Goal: Transaction & Acquisition: Subscribe to service/newsletter

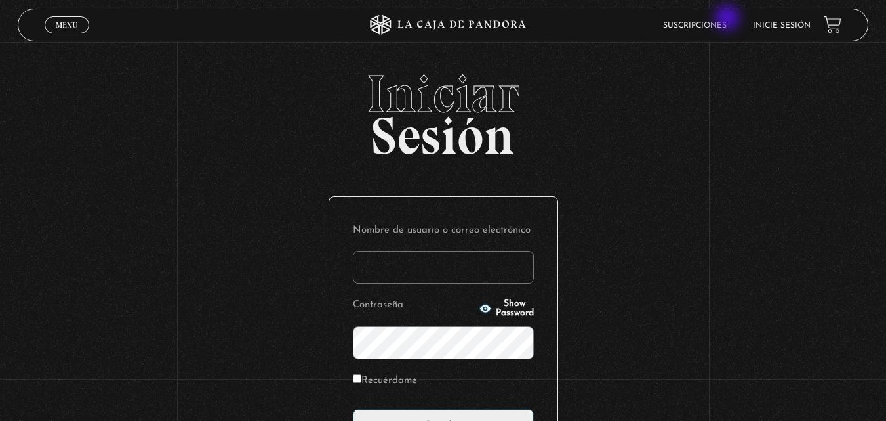
click at [727, 22] on link "Suscripciones" at bounding box center [695, 26] width 64 height 8
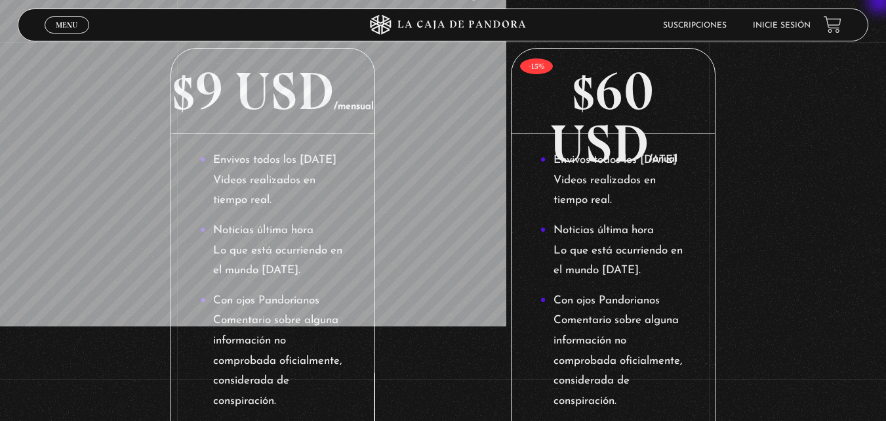
scroll to position [236, 0]
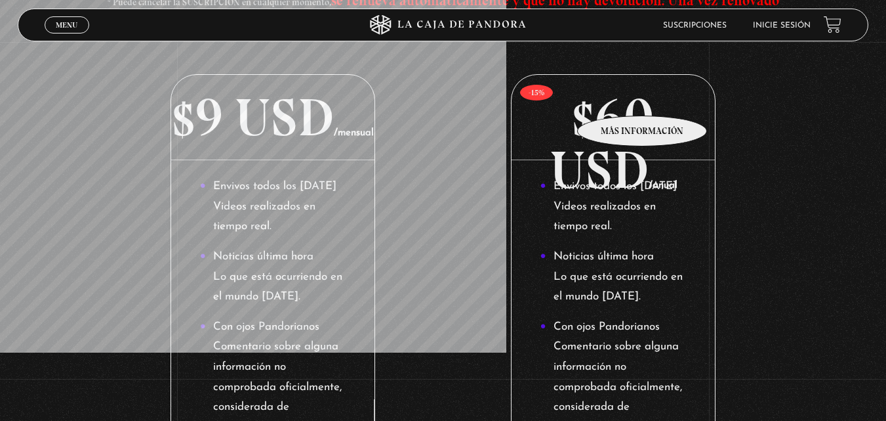
click at [643, 96] on p "$60 USD /anual" at bounding box center [613, 117] width 203 height 85
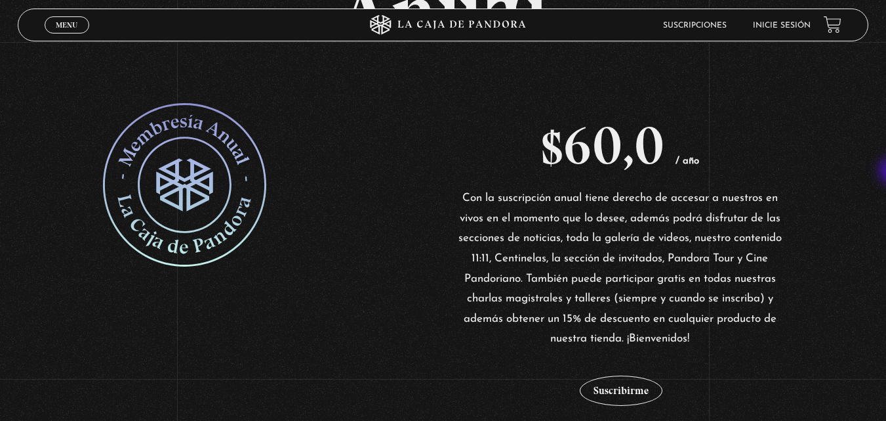
scroll to position [239, 0]
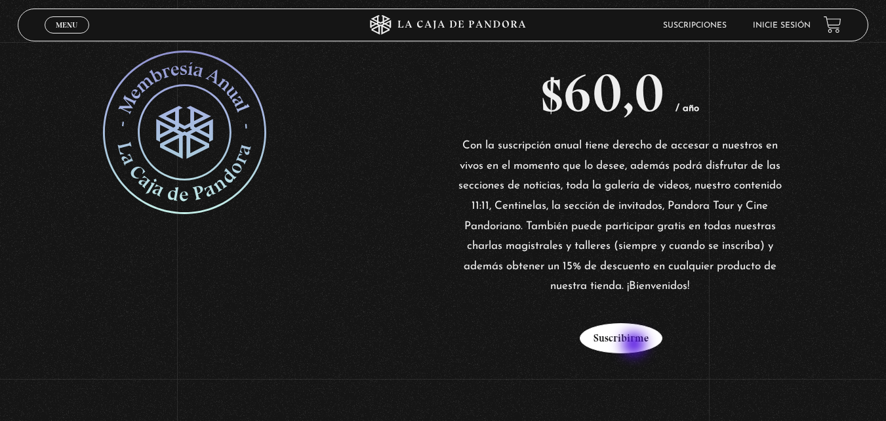
click at [636, 345] on button "Suscribirme" at bounding box center [621, 338] width 83 height 30
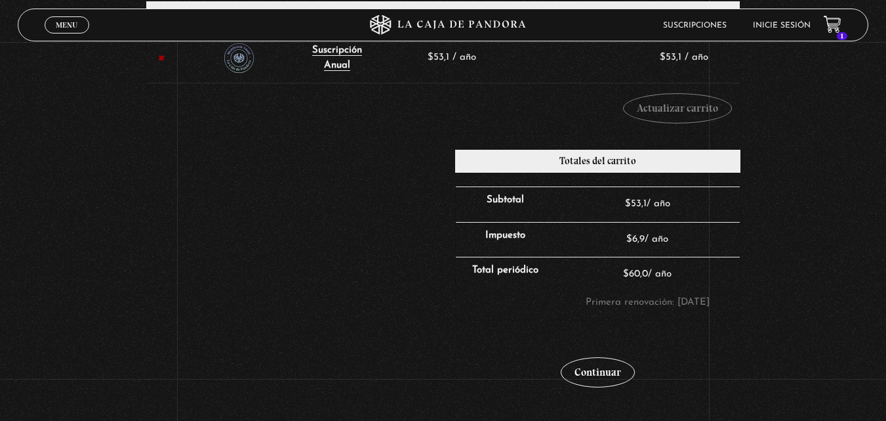
scroll to position [289, 0]
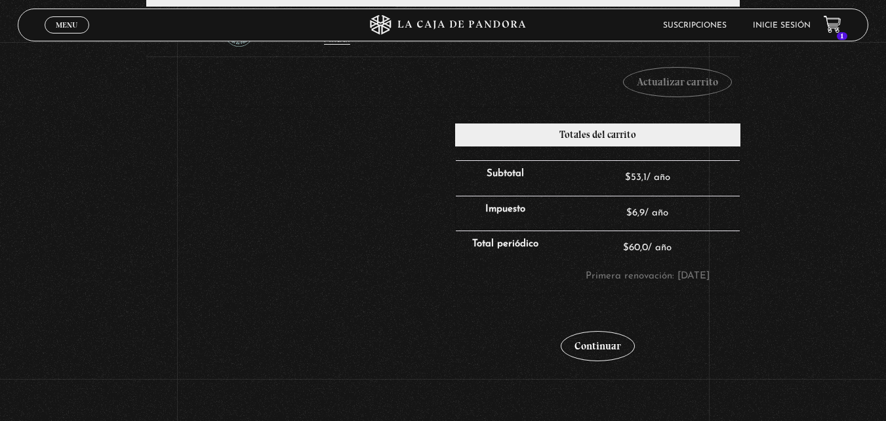
click at [635, 345] on link "Continuar" at bounding box center [598, 346] width 74 height 30
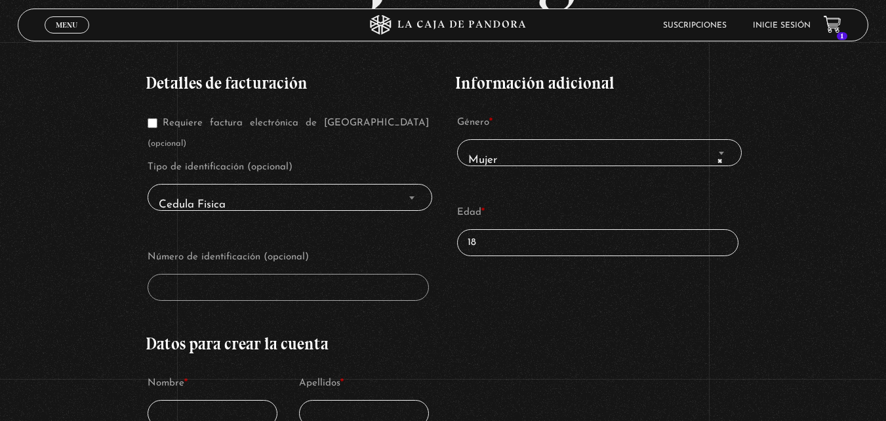
scroll to position [236, 0]
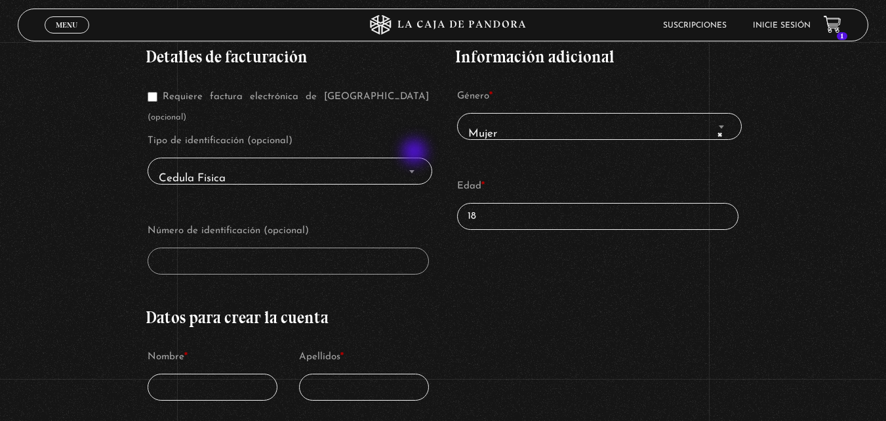
click at [415, 170] on b "Finalizar compra" at bounding box center [411, 171] width 5 height 3
click at [414, 170] on b "Finalizar compra" at bounding box center [411, 171] width 5 height 3
click at [281, 163] on span "Cedula Fisica" at bounding box center [291, 178] width 274 height 30
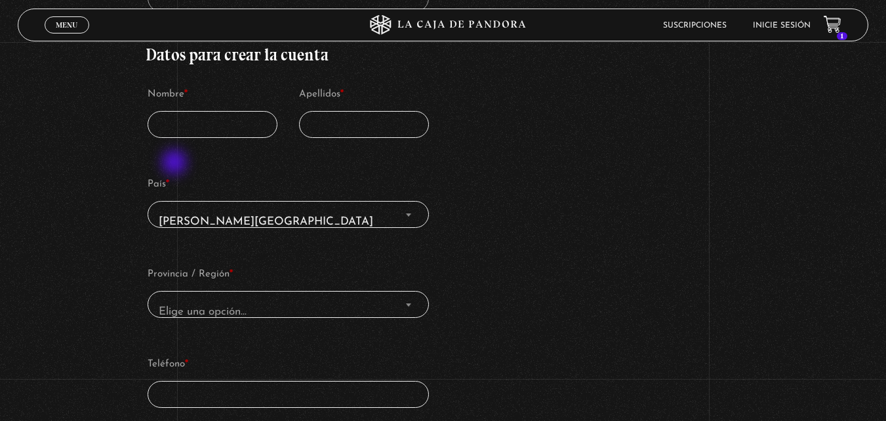
scroll to position [525, 0]
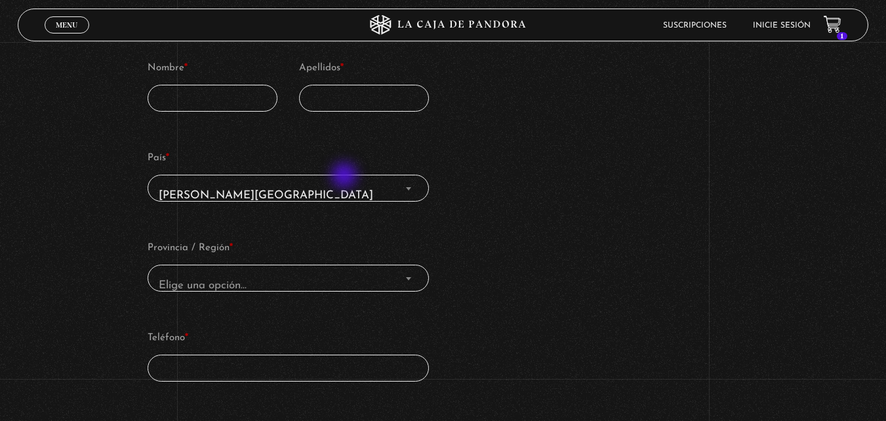
click at [350, 180] on span "Costa Rica" at bounding box center [289, 195] width 270 height 30
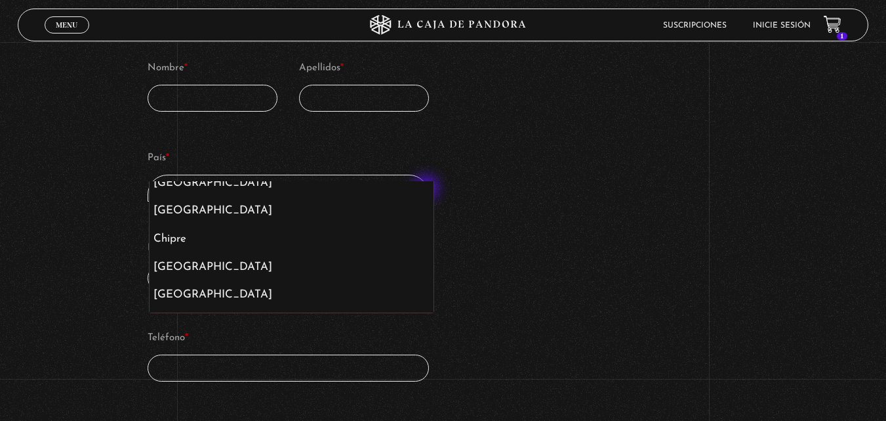
scroll to position [1189, 0]
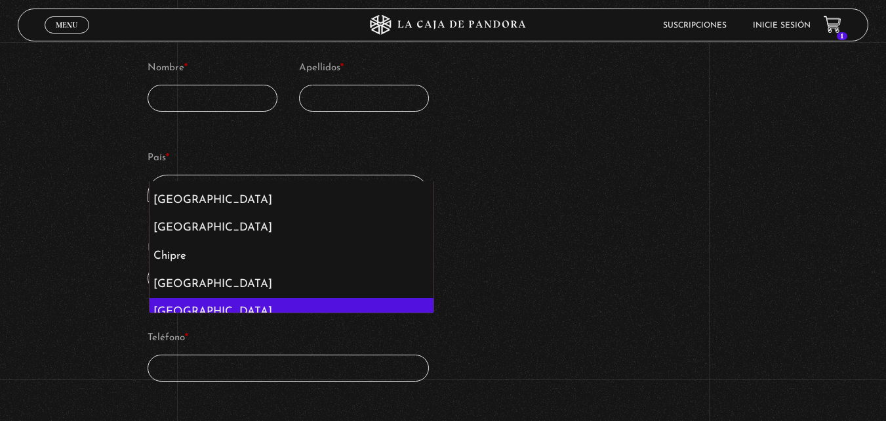
select select "CO"
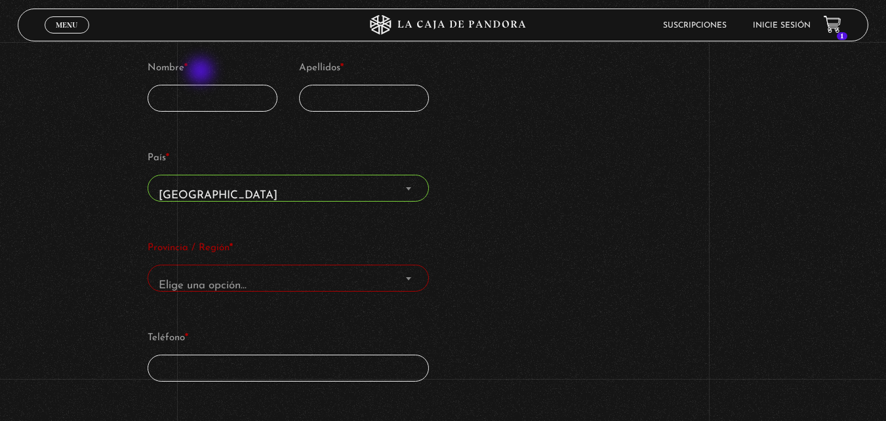
click at [202, 85] on input "Nombre *" at bounding box center [213, 98] width 131 height 27
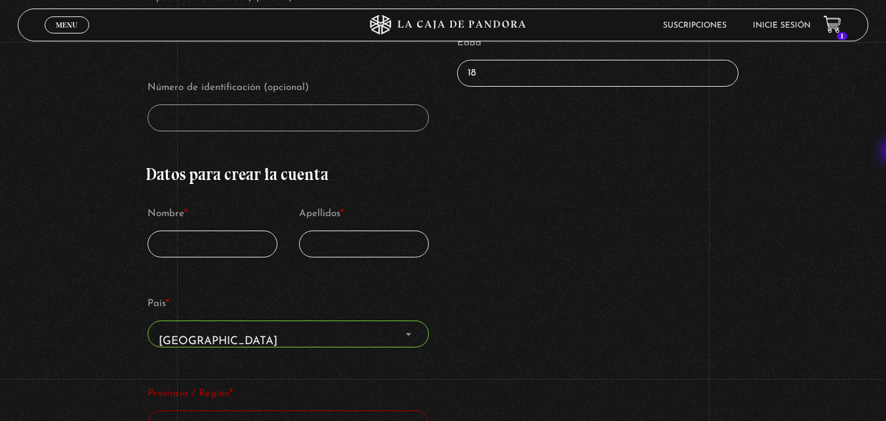
scroll to position [234, 0]
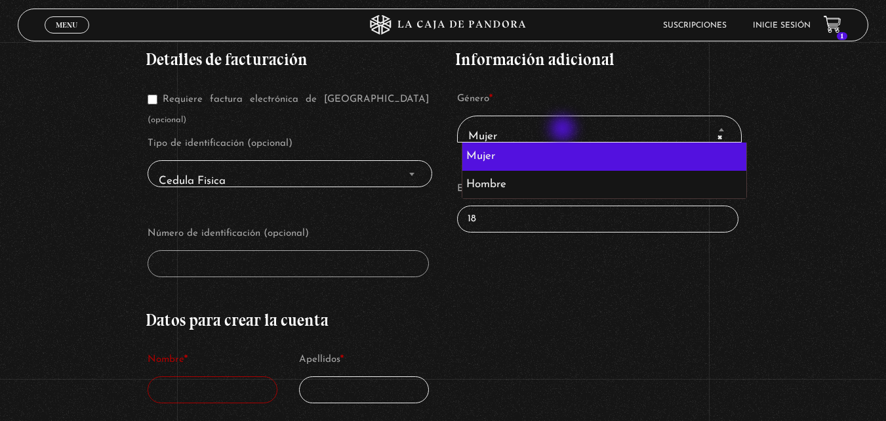
click at [564, 130] on span "× Mujer" at bounding box center [600, 136] width 274 height 30
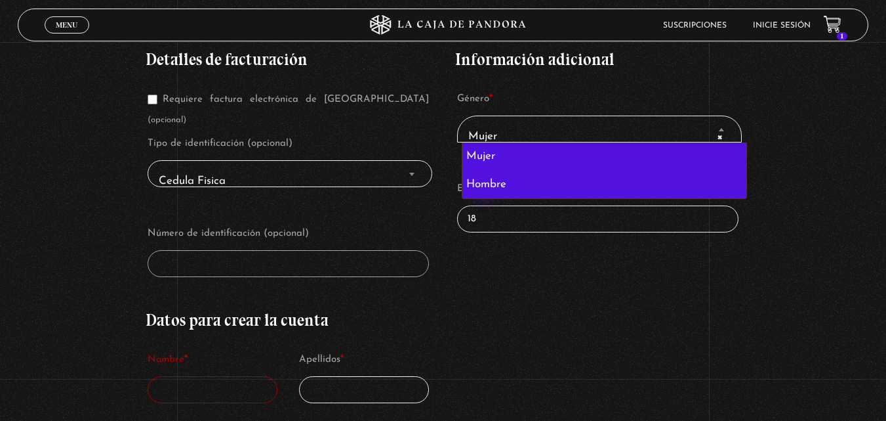
select select "hombre"
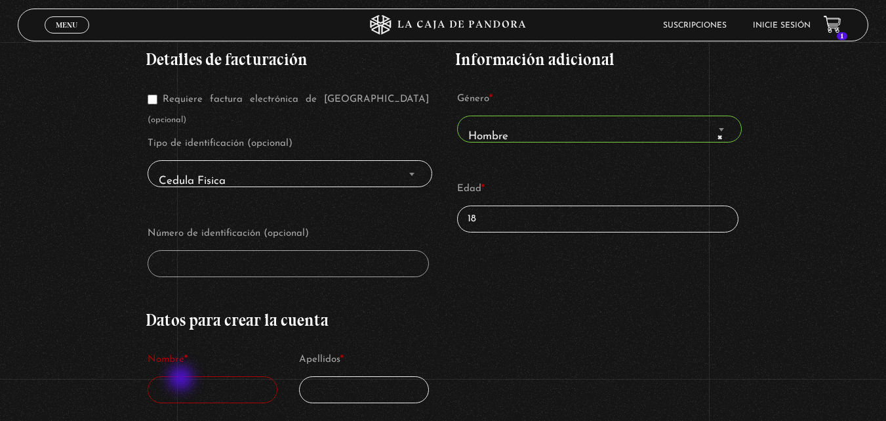
click at [182, 379] on input "Nombre *" at bounding box center [213, 389] width 131 height 27
type input "alberth"
type input "rondon"
type input "+573133831319"
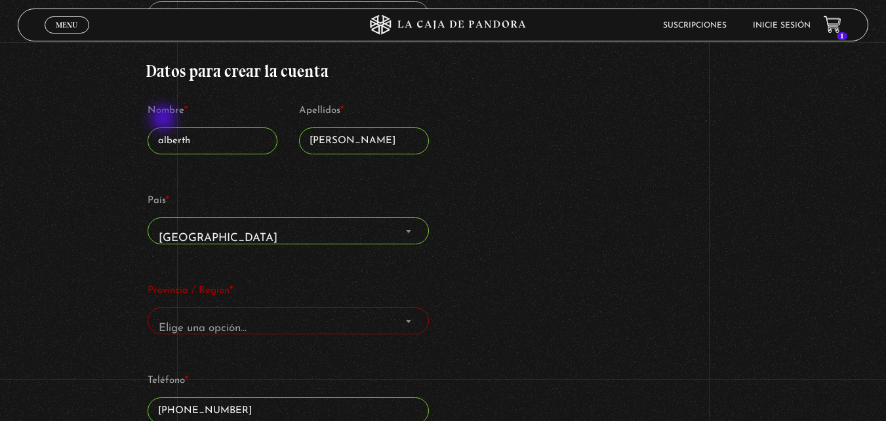
click at [165, 127] on input "alberth" at bounding box center [213, 140] width 131 height 27
type input "Alberth"
click at [316, 127] on input "rondon" at bounding box center [364, 140] width 131 height 27
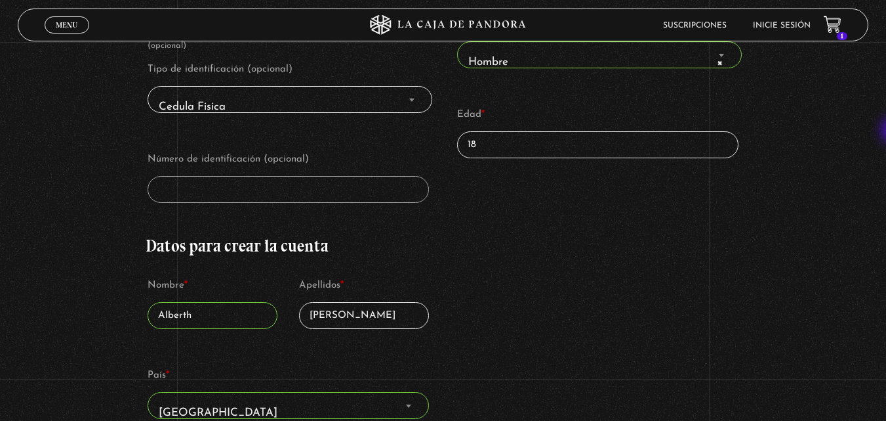
scroll to position [300, 0]
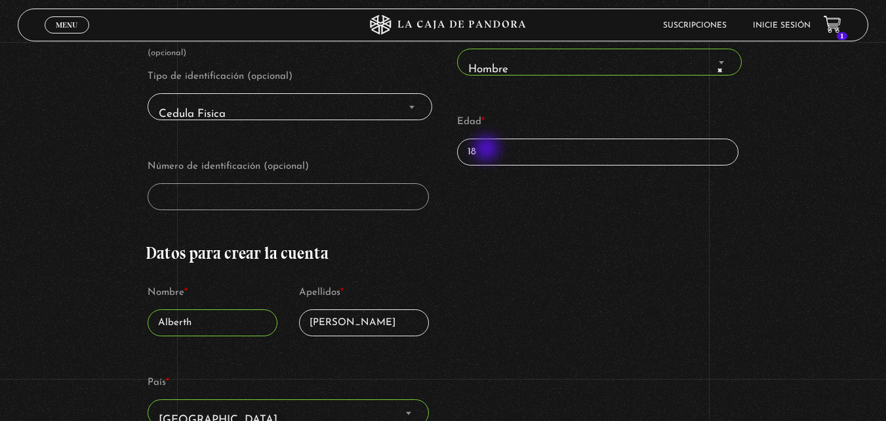
type input "Rondon"
drag, startPoint x: 488, startPoint y: 150, endPoint x: 415, endPoint y: 152, distance: 73.5
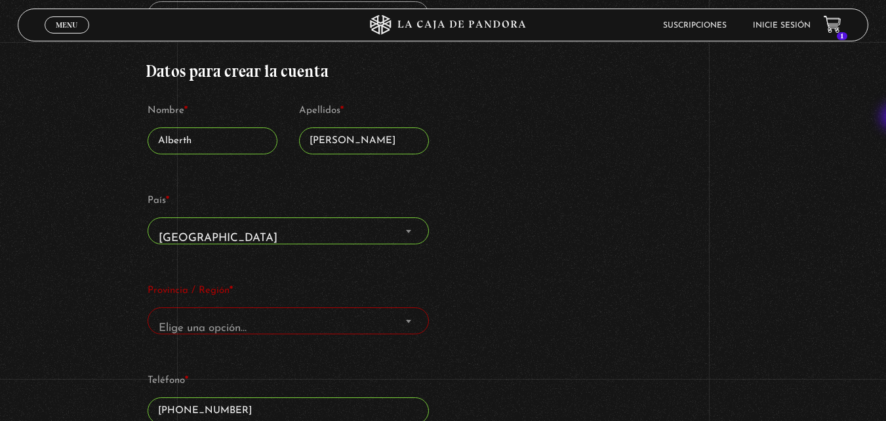
scroll to position [613, 0]
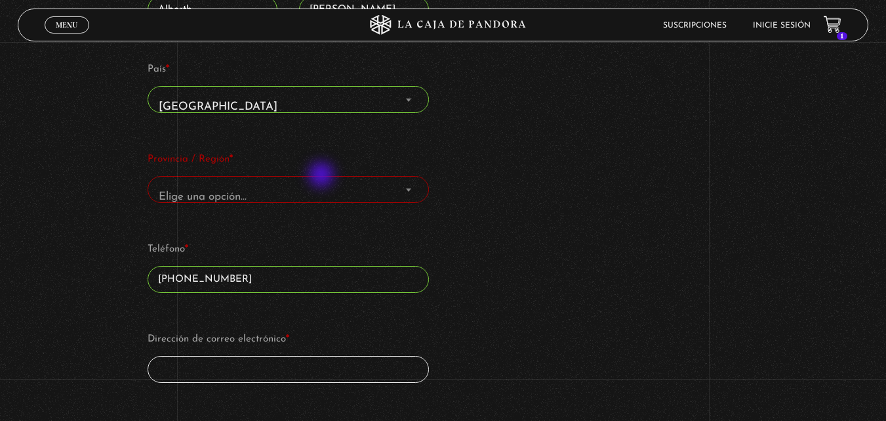
type input "41"
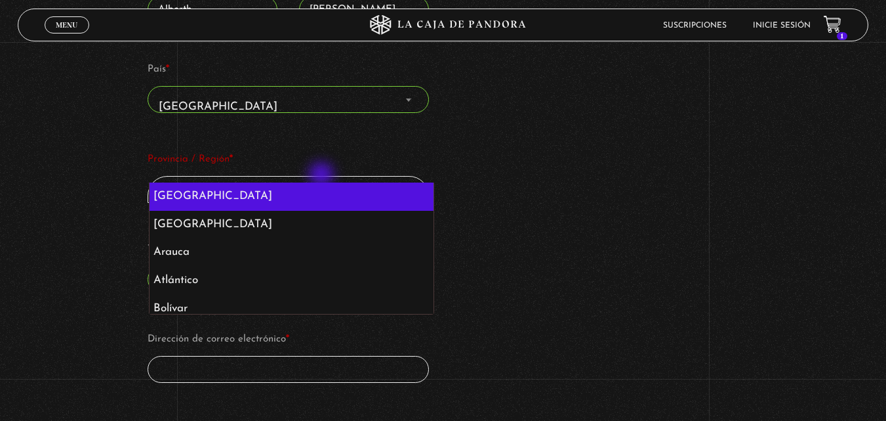
click at [323, 182] on span "Elige una opción…" at bounding box center [289, 197] width 270 height 30
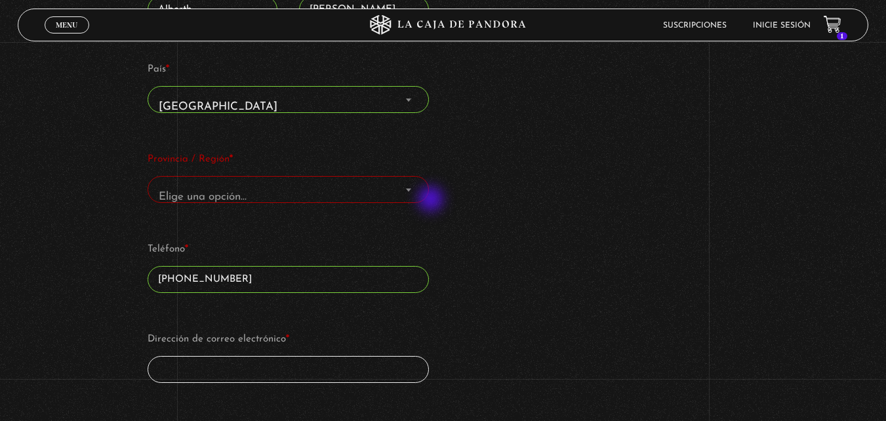
click at [432, 199] on div "Datos para crear la cuenta Nombre * Alberth Apellidos * Rondon País * Seleccion…" at bounding box center [289, 158] width 286 height 453
click at [415, 181] on span "Provincia / Región" at bounding box center [408, 189] width 13 height 17
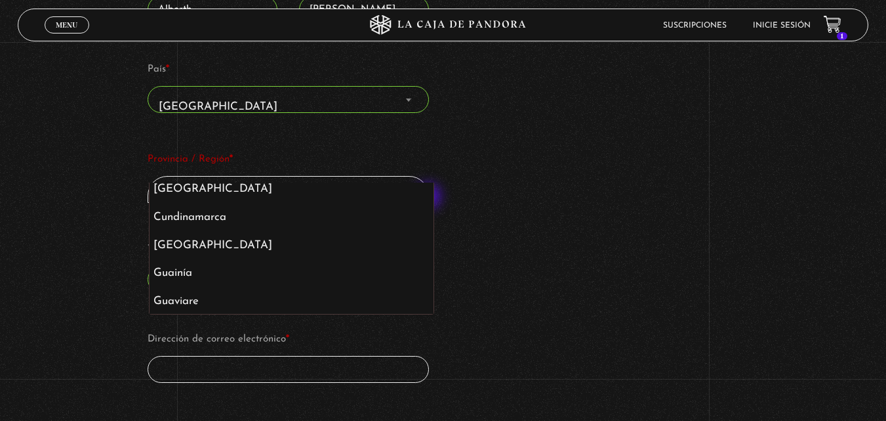
scroll to position [348, 0]
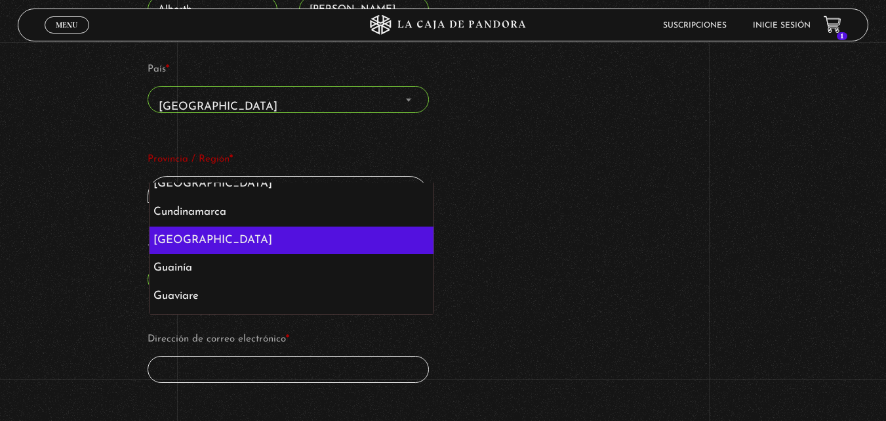
select select "CO-DC"
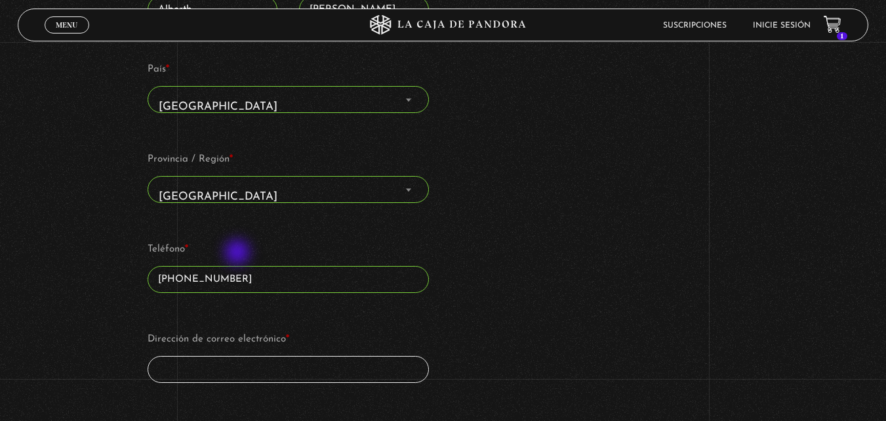
click at [238, 266] on input "+573133831319" at bounding box center [289, 279] width 282 height 27
type input "+573013784073"
click at [274, 356] on input "Dirección de correo electrónico *" at bounding box center [289, 369] width 282 height 27
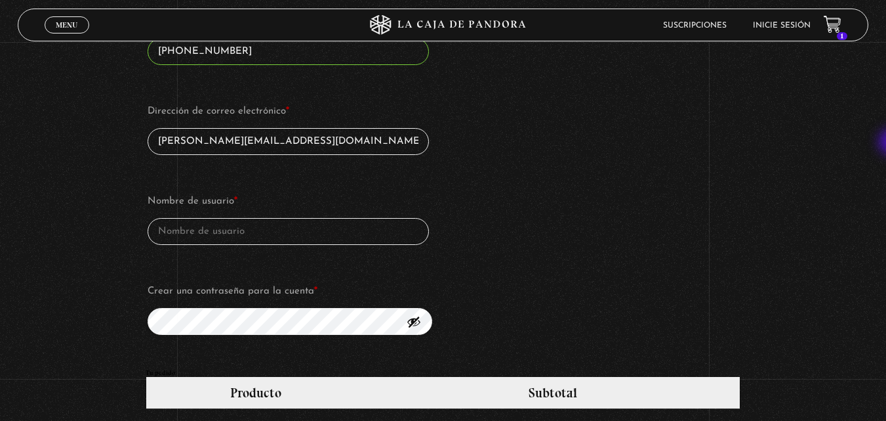
scroll to position [844, 0]
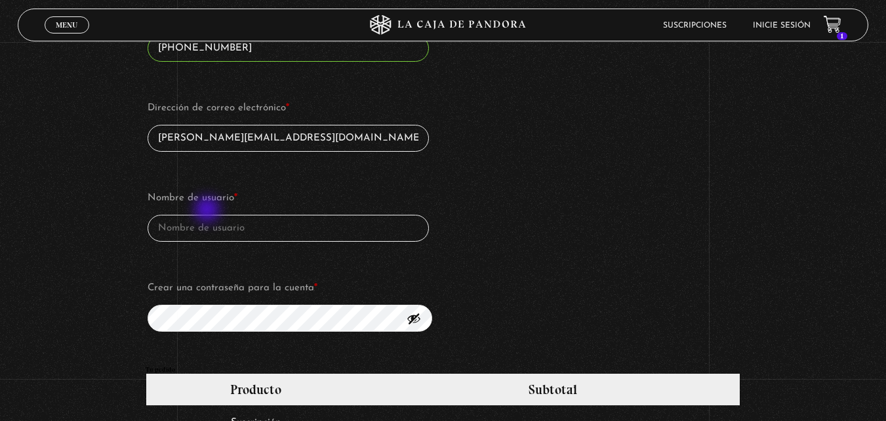
type input "alberth.2222@hotmail.com"
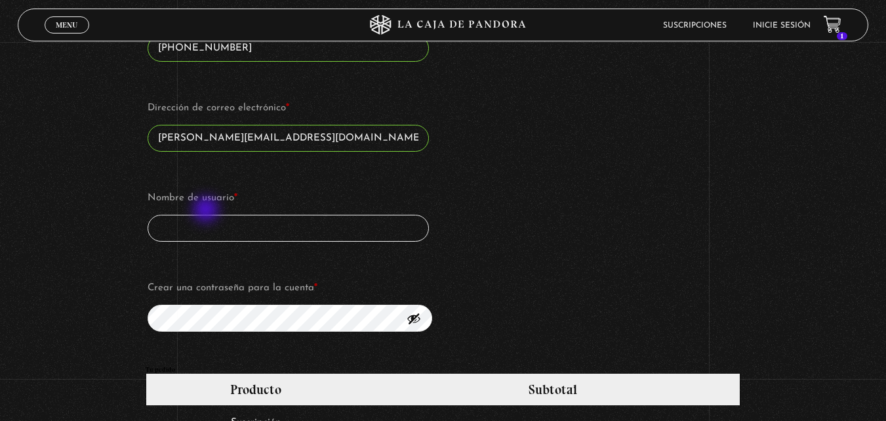
click at [207, 215] on input "Nombre de usuario *" at bounding box center [289, 228] width 282 height 27
type input "alberth"
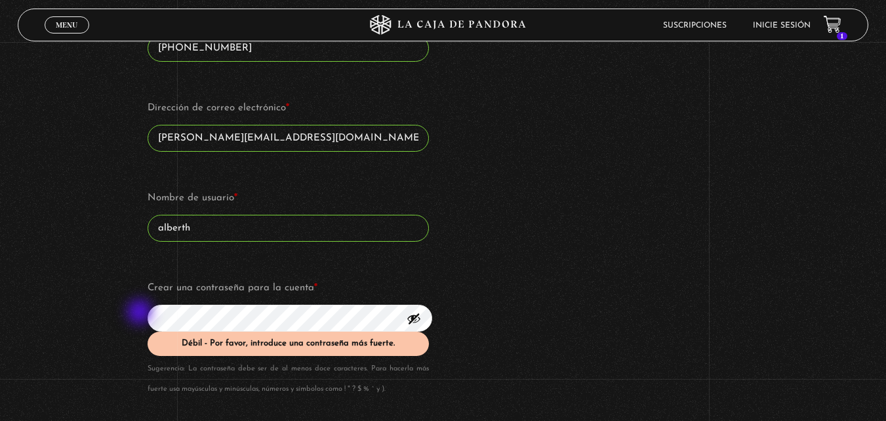
click at [141, 313] on div "Suscripción Oveja Negra Si ya eres cliente, por favor, rellena tus datos a cont…" at bounding box center [443, 201] width 886 height 1922
click at [68, 312] on div "Suscripción Oveja Negra Si ya eres cliente, por favor, rellena tus datos a cont…" at bounding box center [443, 201] width 886 height 1922
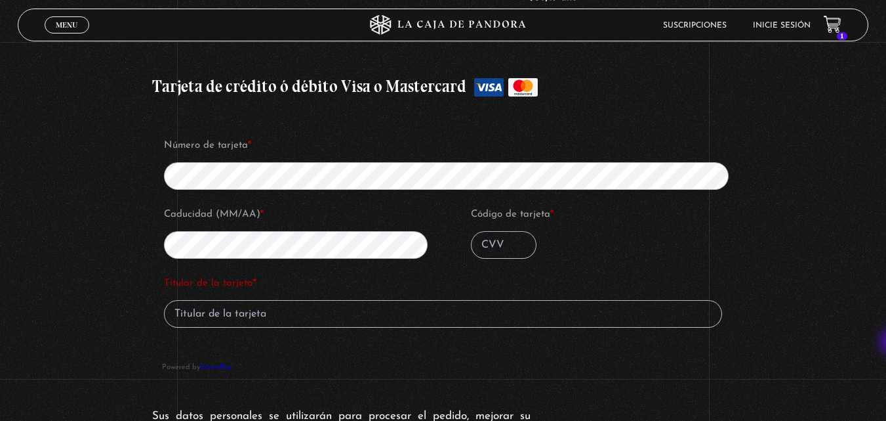
scroll to position [1384, 0]
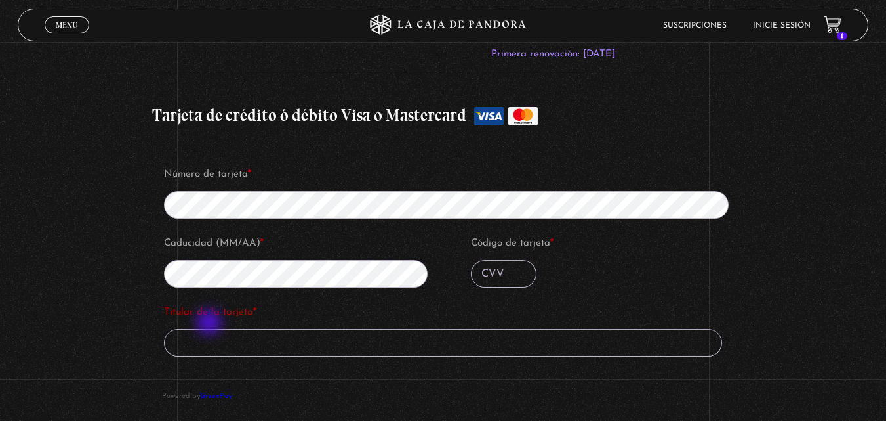
click at [211, 329] on input "Titular de la tarjeta *" at bounding box center [443, 343] width 558 height 28
type input "a"
type input "ALBERTH RONDON"
click at [504, 260] on input "Código de tarjeta *" at bounding box center [504, 274] width 66 height 28
type input "165"
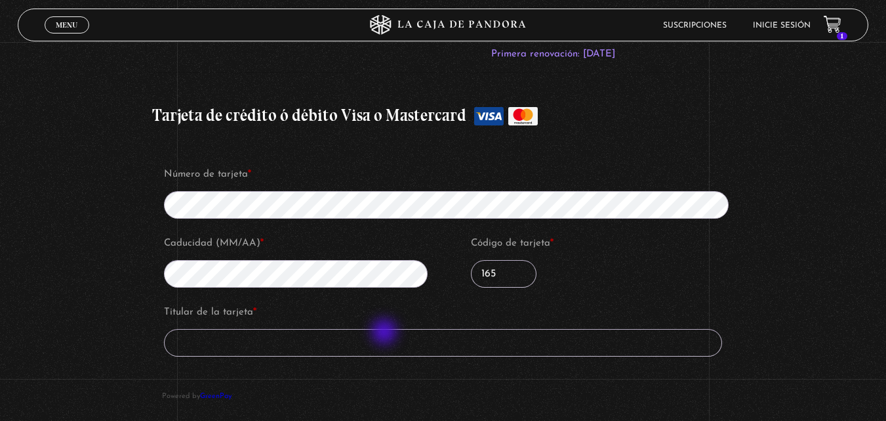
click at [386, 333] on input "Titular de la tarjeta *" at bounding box center [443, 343] width 558 height 28
type input "ALBERTH RONDON"
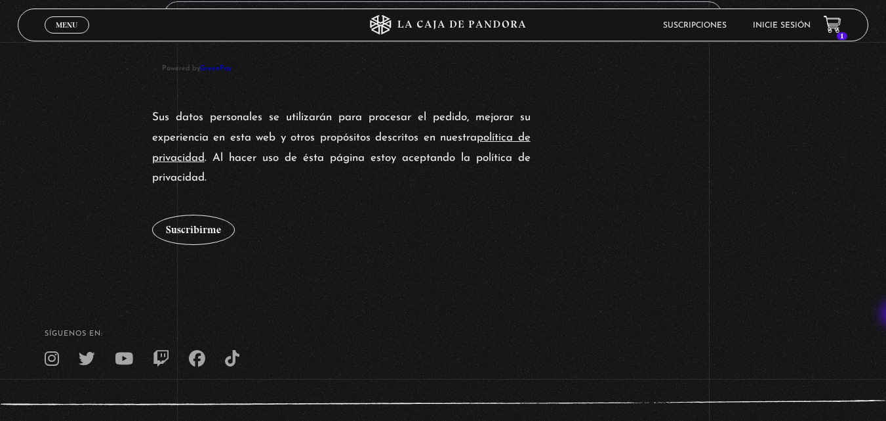
scroll to position [1756, 0]
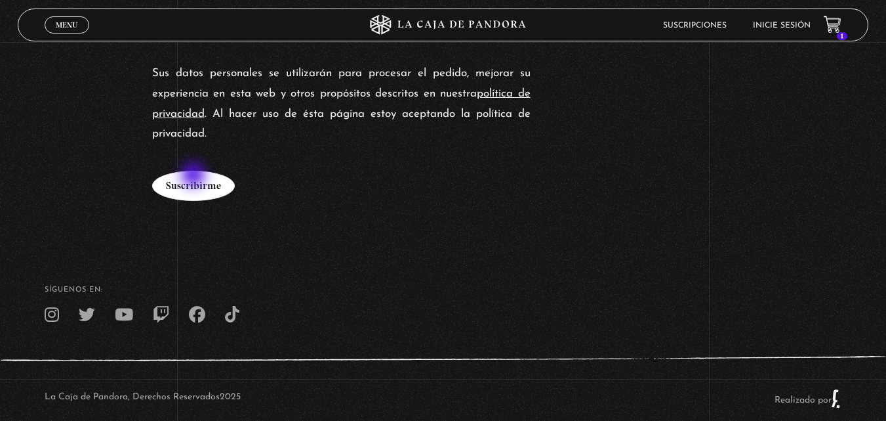
click at [195, 176] on button "Suscribirme" at bounding box center [193, 186] width 83 height 30
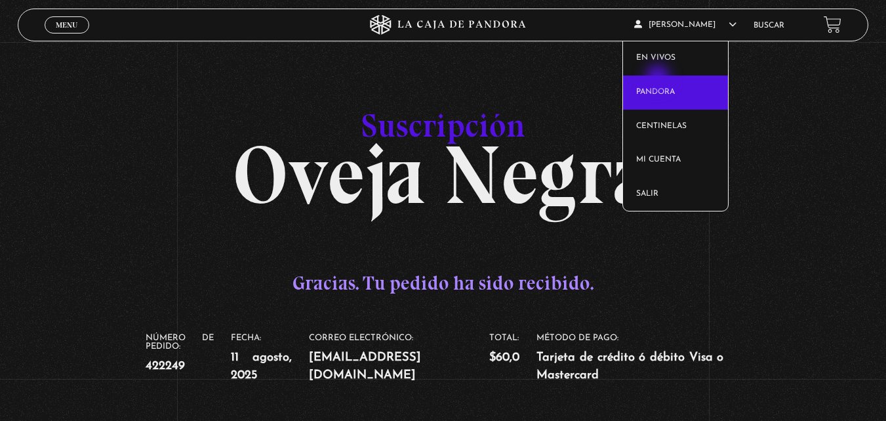
click at [659, 79] on link "Pandora" at bounding box center [675, 92] width 105 height 34
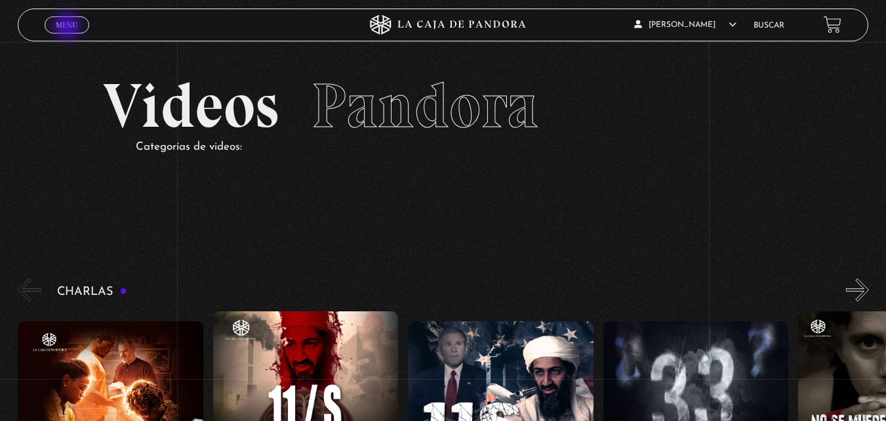
click at [68, 28] on span "Menu" at bounding box center [67, 25] width 22 height 8
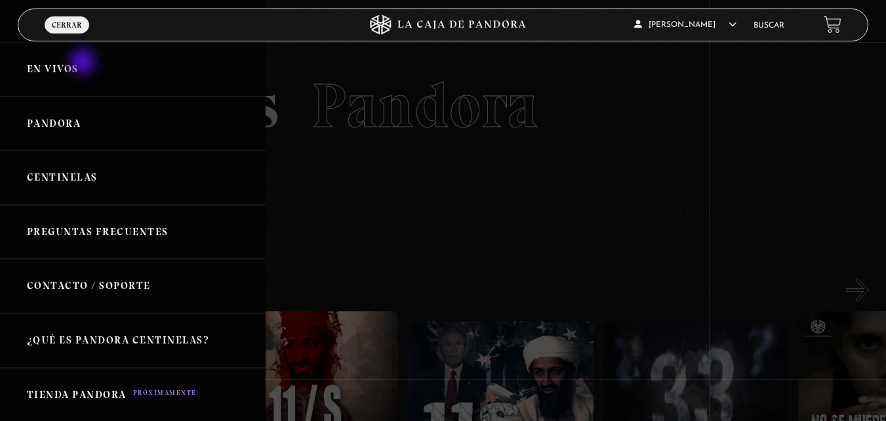
click at [84, 63] on link "En vivos" at bounding box center [133, 69] width 266 height 54
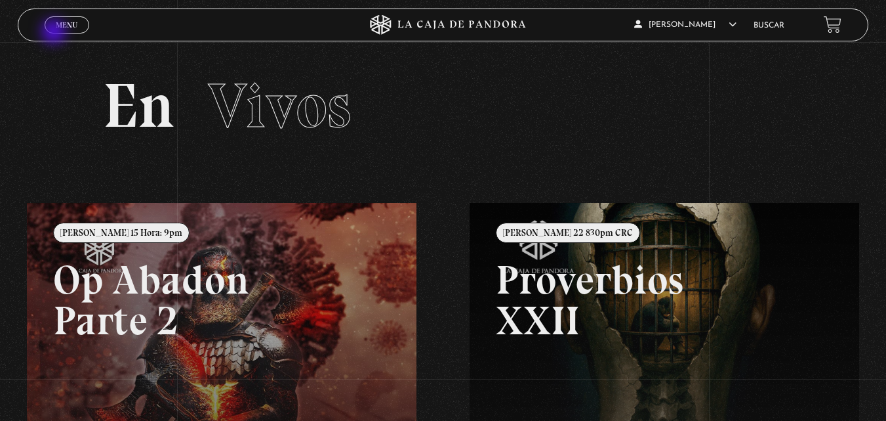
click at [57, 33] on link "Menu Cerrar" at bounding box center [67, 24] width 45 height 17
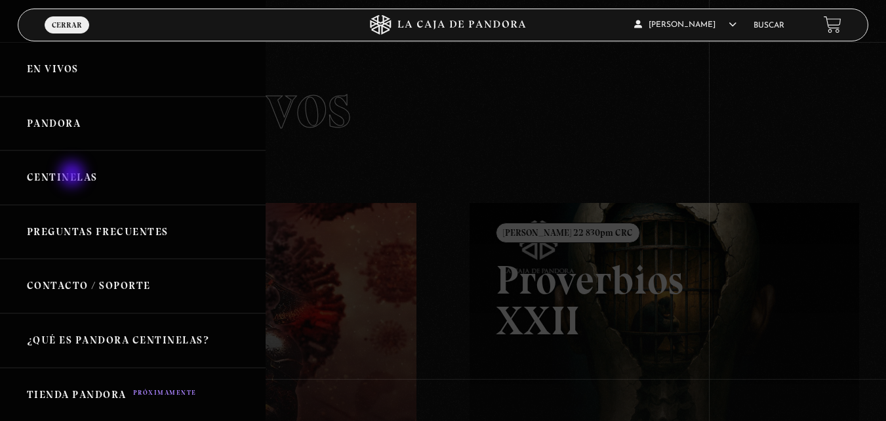
click at [73, 175] on link "Centinelas" at bounding box center [133, 177] width 266 height 54
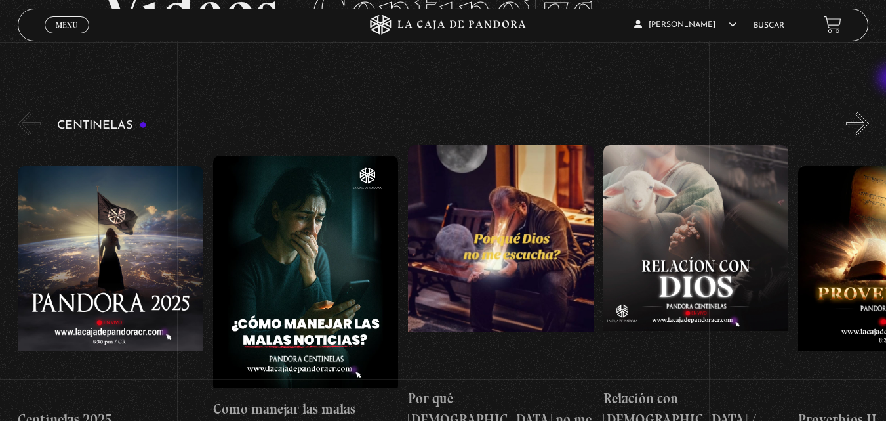
scroll to position [123, 0]
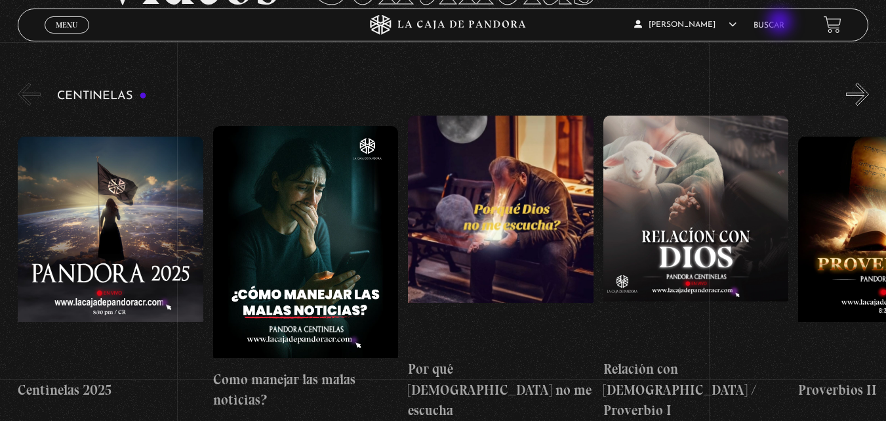
click at [781, 23] on link "Buscar" at bounding box center [769, 26] width 31 height 8
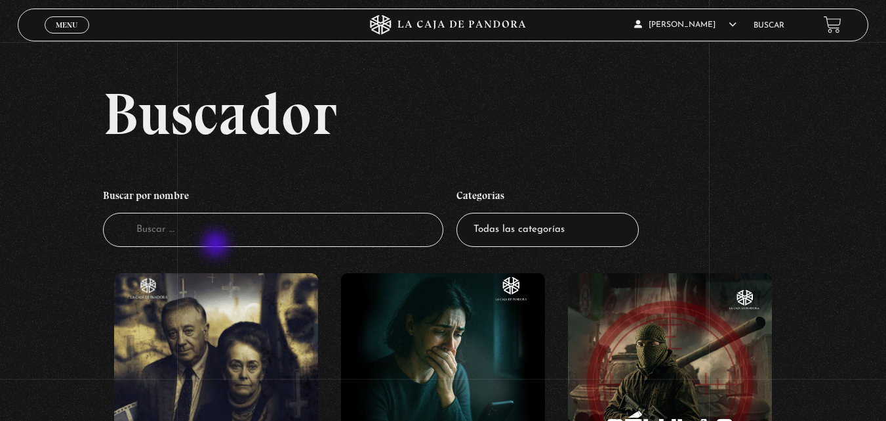
click at [218, 245] on input "Buscador" at bounding box center [273, 230] width 341 height 35
type input "L"
type input "la iluminada"
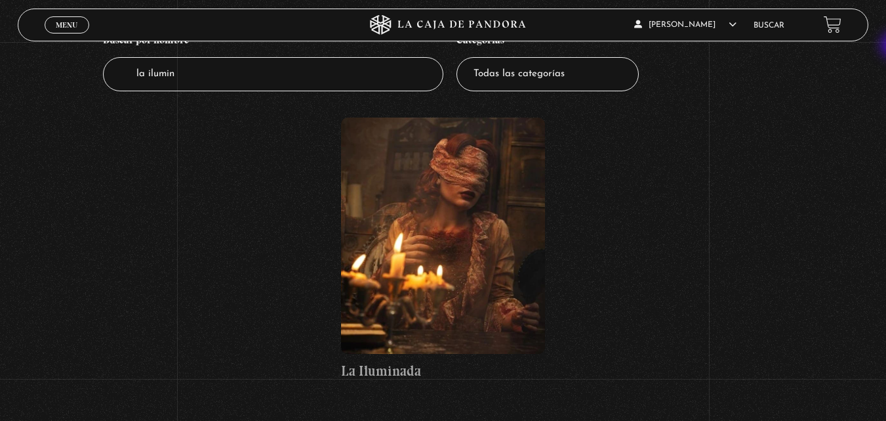
scroll to position [141, 0]
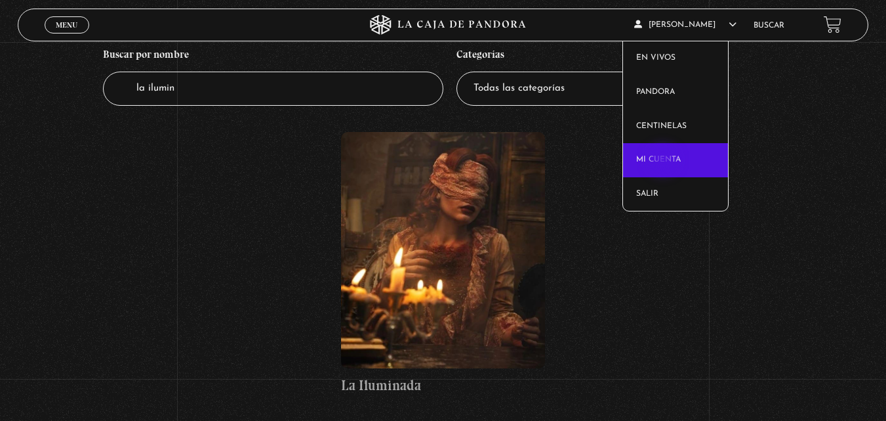
click at [665, 160] on link "Mi cuenta" at bounding box center [675, 160] width 105 height 34
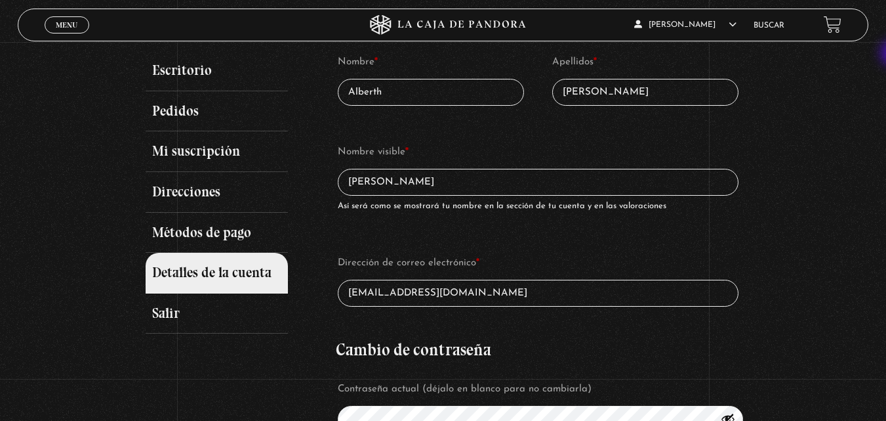
scroll to position [150, 0]
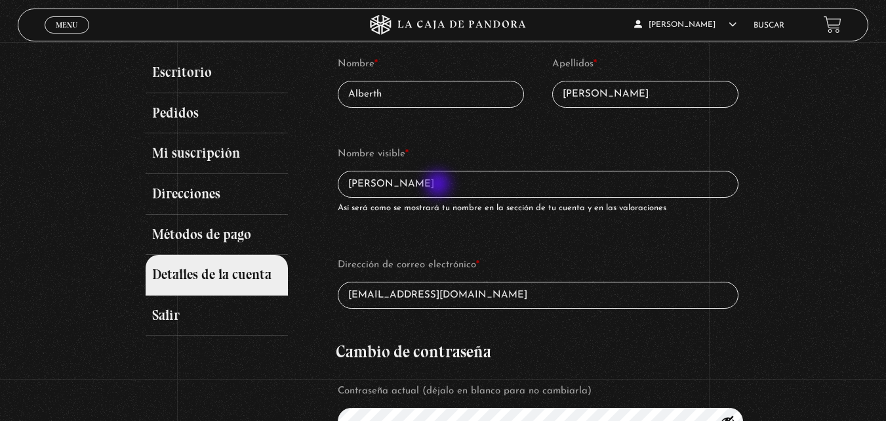
click at [440, 185] on input "[PERSON_NAME]" at bounding box center [538, 184] width 401 height 27
type input "Alberth"
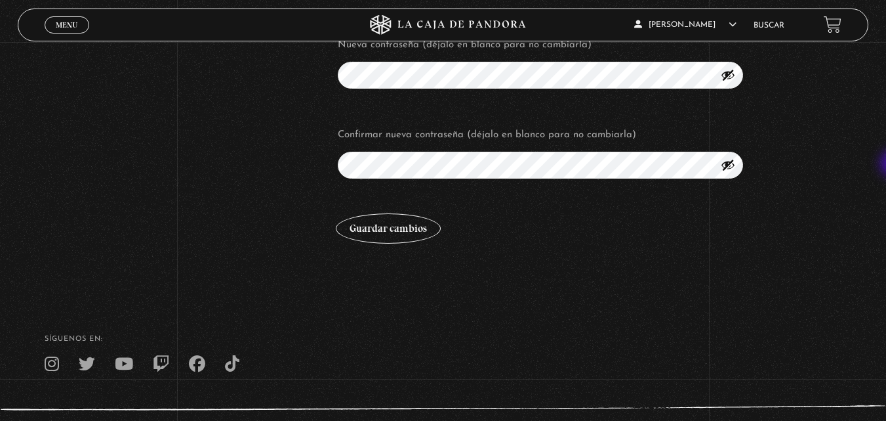
scroll to position [598, 0]
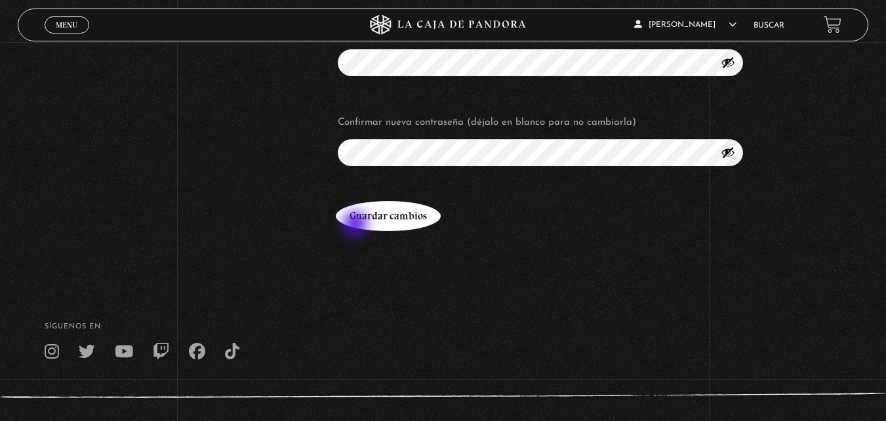
click at [369, 222] on button "Guardar cambios" at bounding box center [388, 216] width 105 height 30
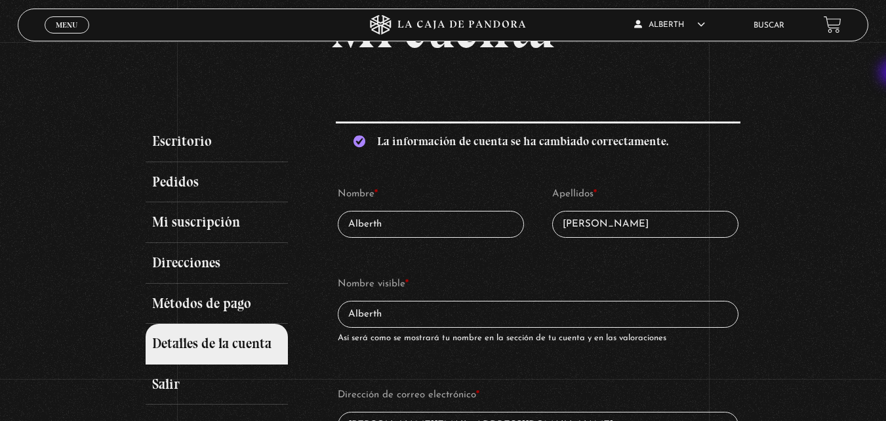
scroll to position [75, 0]
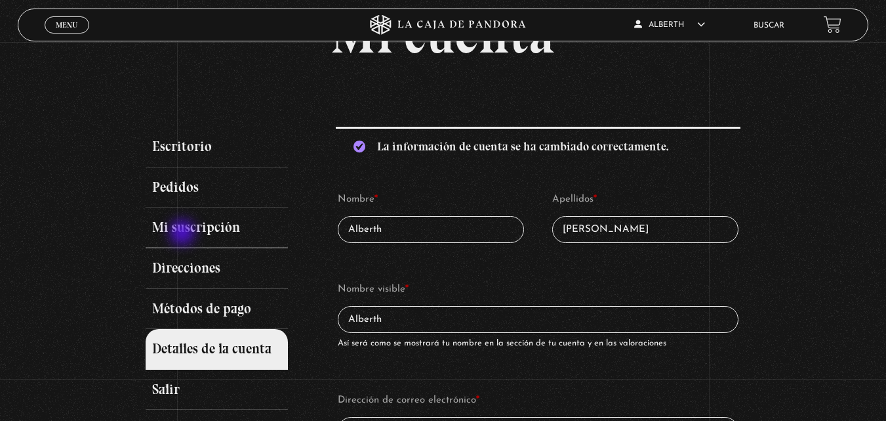
click at [184, 234] on link "Mi suscripción" at bounding box center [217, 227] width 143 height 41
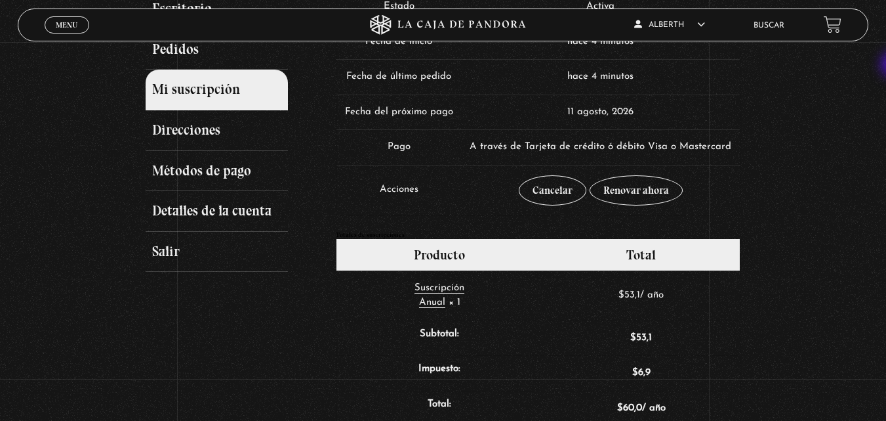
scroll to position [110, 0]
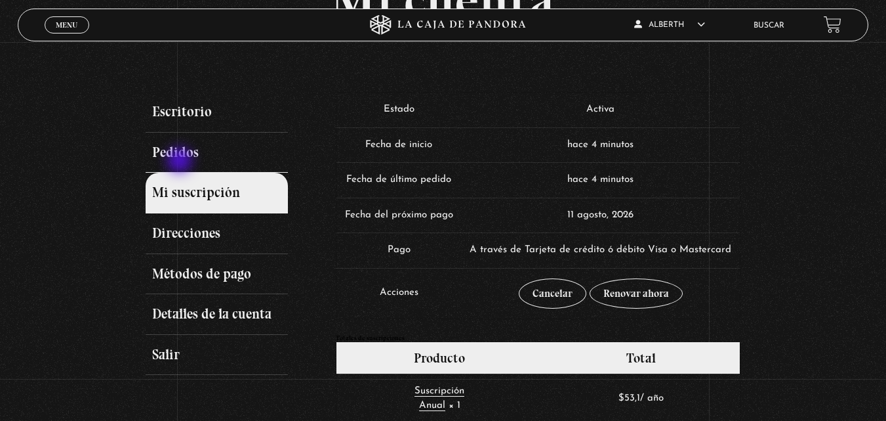
click at [181, 161] on link "Pedidos" at bounding box center [217, 153] width 143 height 41
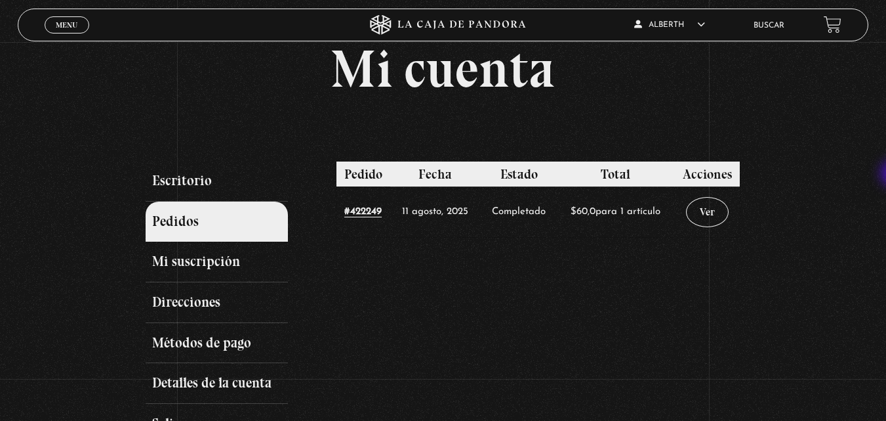
scroll to position [35, 0]
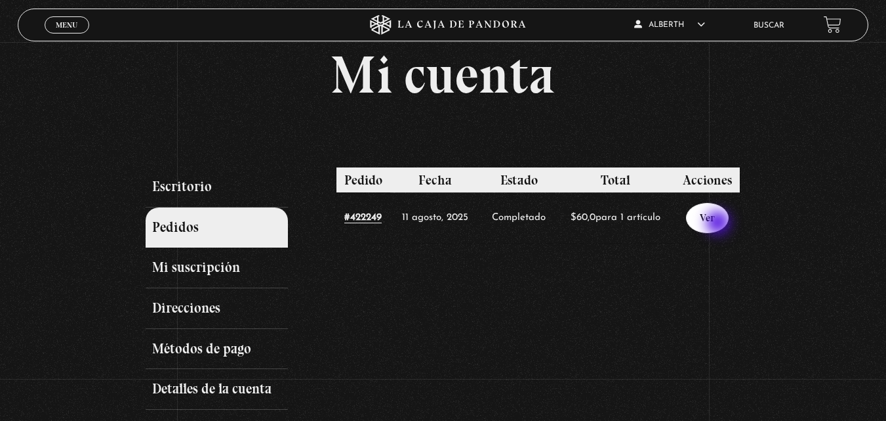
click at [720, 224] on link "Ver" at bounding box center [707, 218] width 43 height 30
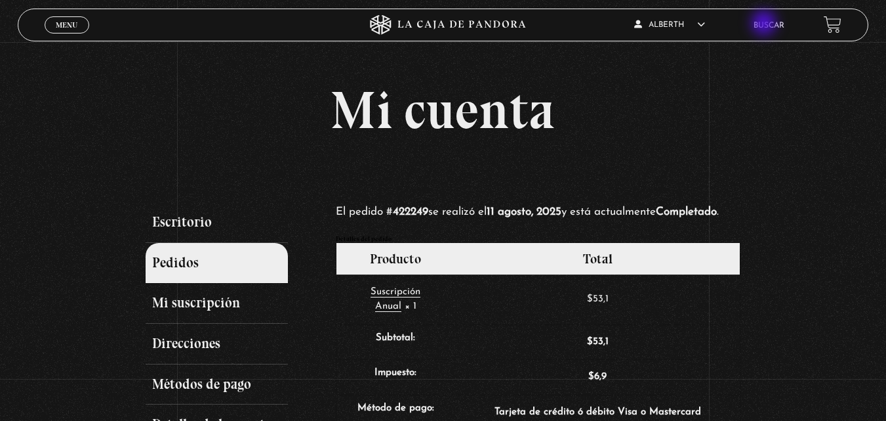
click at [766, 24] on link "Buscar" at bounding box center [769, 26] width 31 height 8
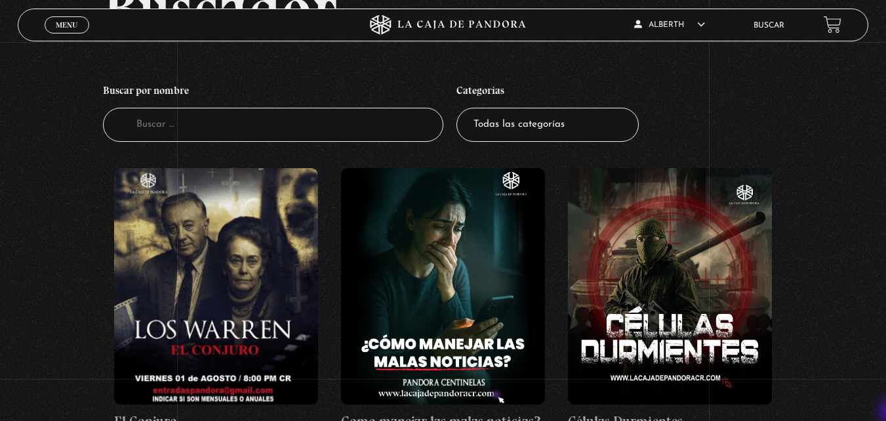
scroll to position [131, 0]
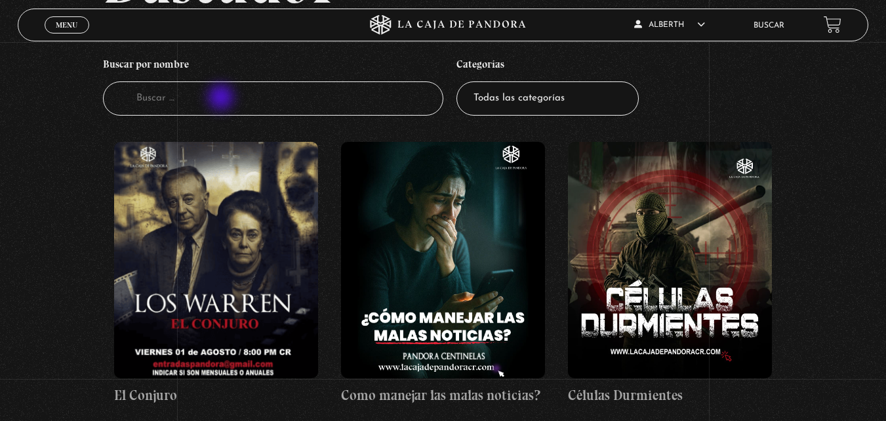
click at [222, 98] on input "Buscador" at bounding box center [273, 98] width 341 height 35
type input "la ilumiada"
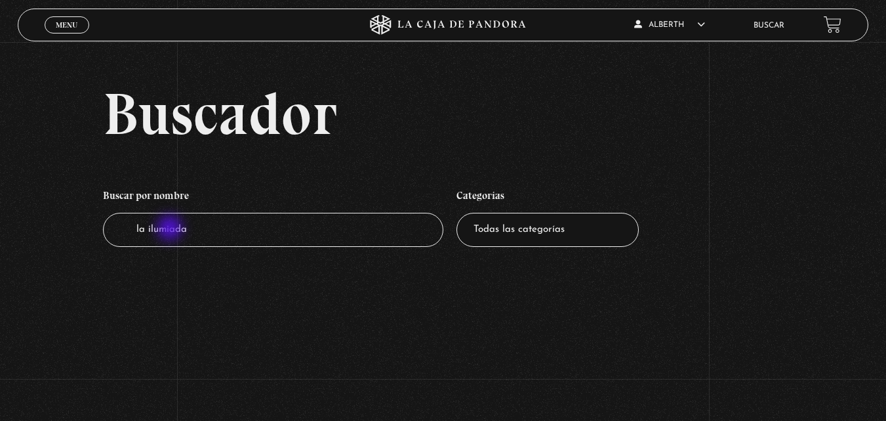
click at [171, 229] on input "la ilumiada" at bounding box center [273, 230] width 341 height 35
type input "la iluminada"
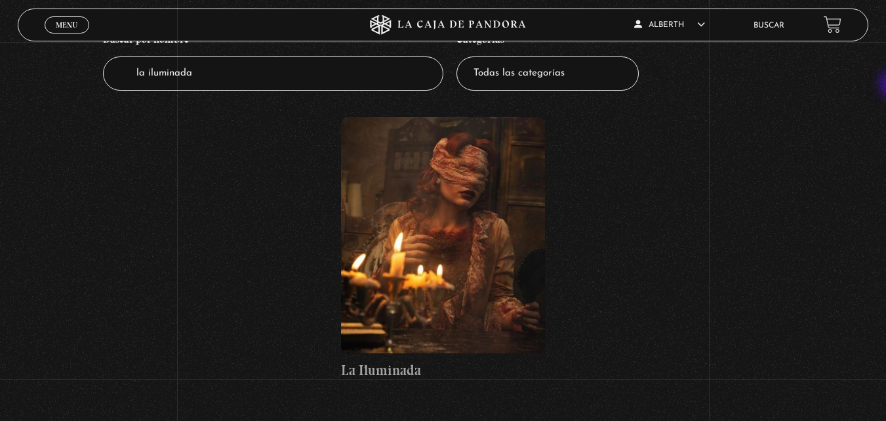
scroll to position [167, 0]
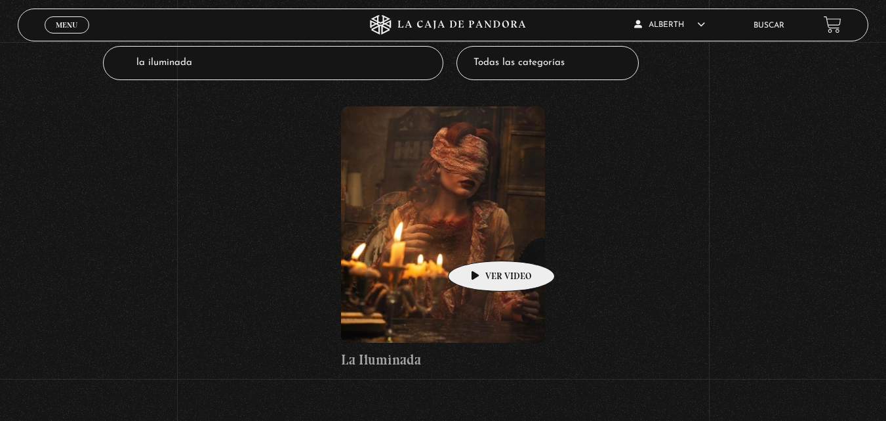
click at [481, 241] on figure at bounding box center [443, 224] width 204 height 236
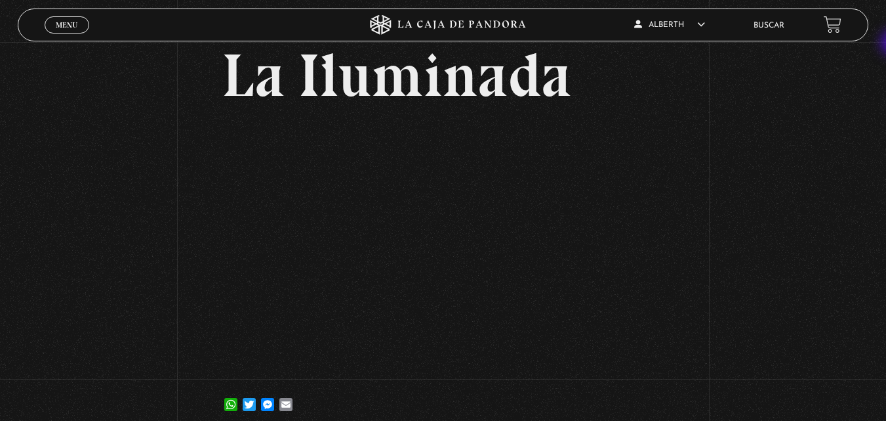
scroll to position [62, 0]
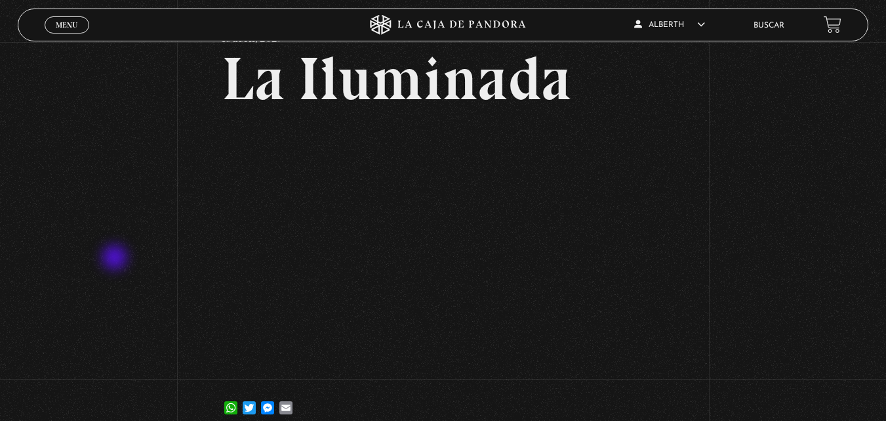
click at [116, 259] on div "Volver 18 abril, 2023 La [PERSON_NAME] WhatsApp Twitter Messenger Email" at bounding box center [443, 208] width 886 height 457
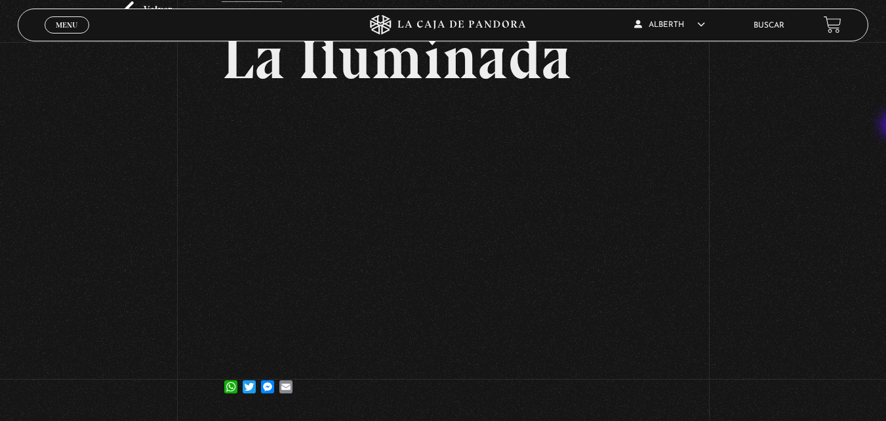
scroll to position [84, 0]
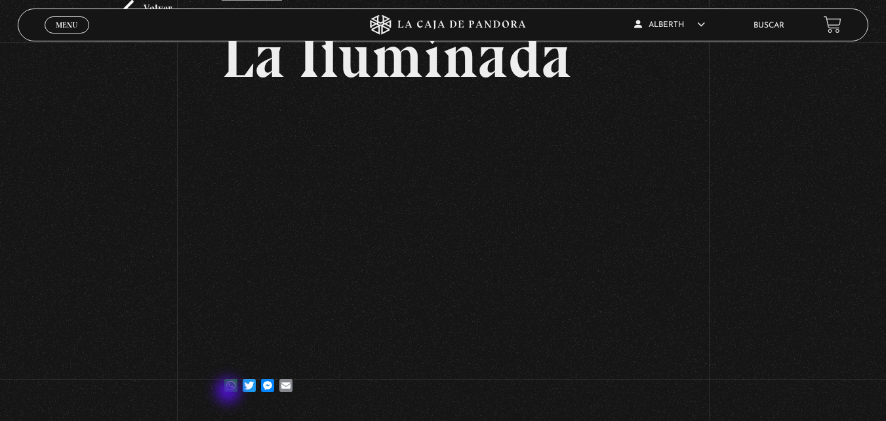
click at [230, 392] on link "WhatsApp" at bounding box center [231, 378] width 18 height 26
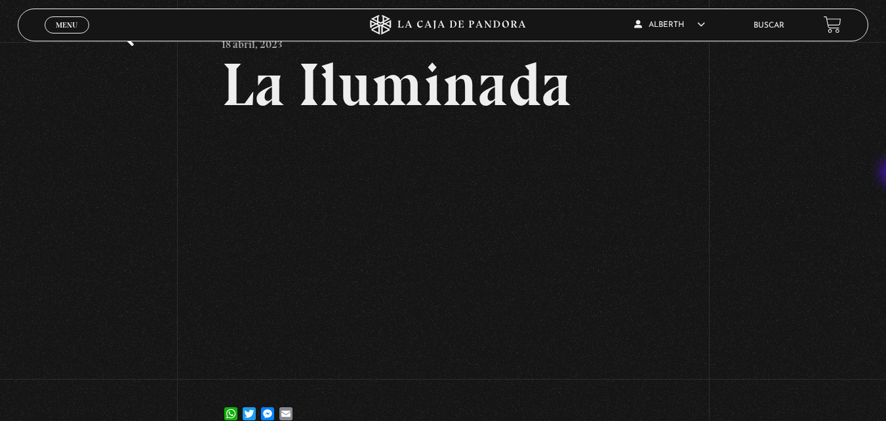
scroll to position [70, 0]
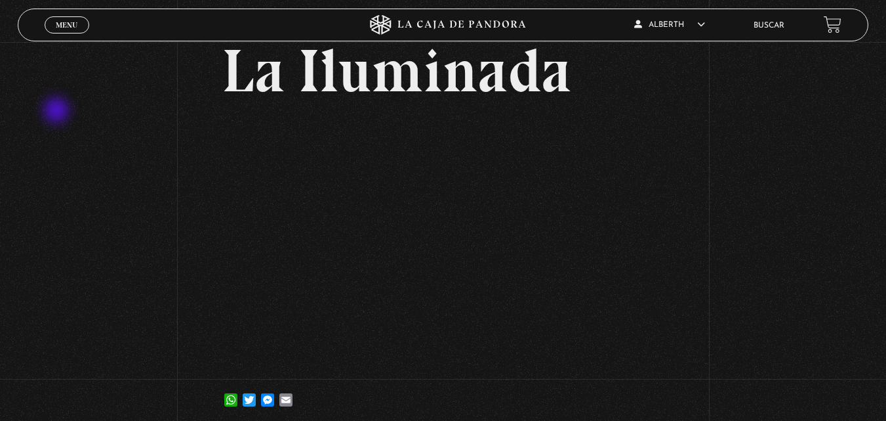
click at [56, 112] on div "Volver 18 abril, 2023 La [PERSON_NAME] WhatsApp Twitter Messenger Email" at bounding box center [443, 200] width 886 height 457
click at [93, 166] on div "Volver 18 abril, 2023 La [PERSON_NAME] WhatsApp Twitter Messenger Email" at bounding box center [443, 200] width 886 height 457
click at [835, 196] on div "Volver 18 abril, 2023 La [PERSON_NAME] WhatsApp Twitter Messenger Email" at bounding box center [443, 200] width 886 height 457
click at [697, 251] on div "Volver 18 abril, 2023 La [PERSON_NAME] WhatsApp Twitter Messenger Email" at bounding box center [443, 200] width 886 height 457
